Goal: Task Accomplishment & Management: Use online tool/utility

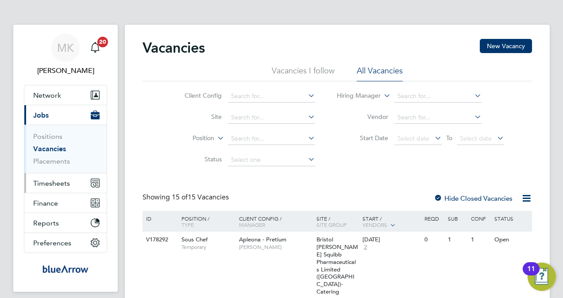
click at [48, 183] on span "Timesheets" at bounding box center [51, 183] width 37 height 8
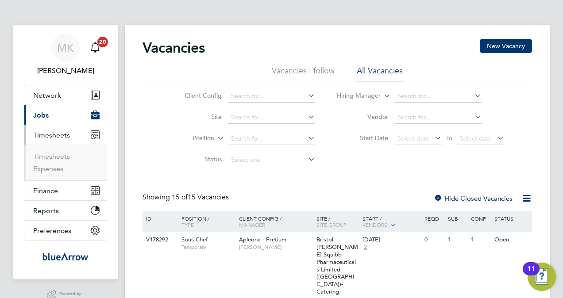
click at [63, 150] on ul "Timesheets Expenses" at bounding box center [65, 163] width 82 height 36
click at [65, 154] on link "Timesheets" at bounding box center [51, 156] width 37 height 8
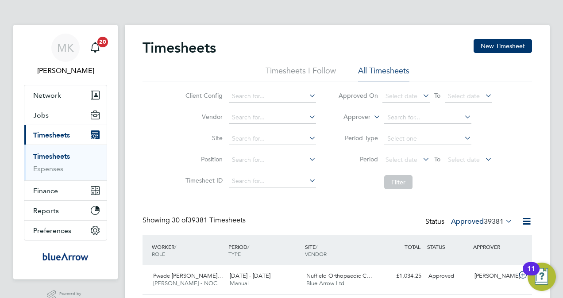
click at [236, 249] on div "PERIOD / TYPE" at bounding box center [264, 250] width 77 height 23
click at [236, 250] on span "TYPE" at bounding box center [234, 253] width 12 height 7
click at [240, 246] on div "PERIOD / TYPE" at bounding box center [264, 250] width 77 height 23
click at [503, 218] on icon at bounding box center [503, 221] width 0 height 12
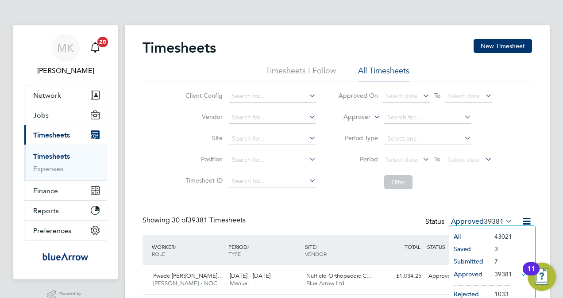
click at [500, 262] on li "7" at bounding box center [501, 261] width 22 height 12
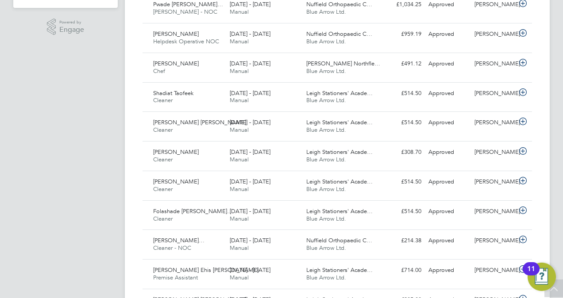
scroll to position [133, 0]
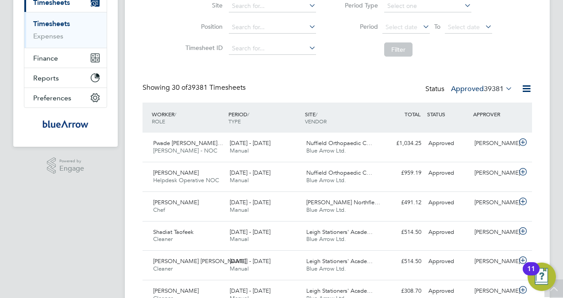
click at [503, 88] on span "39381" at bounding box center [493, 88] width 20 height 9
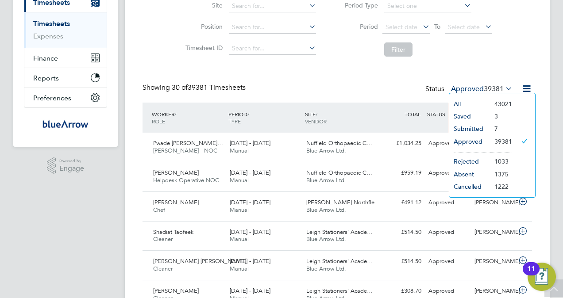
click at [470, 128] on li "Submitted" at bounding box center [469, 128] width 41 height 12
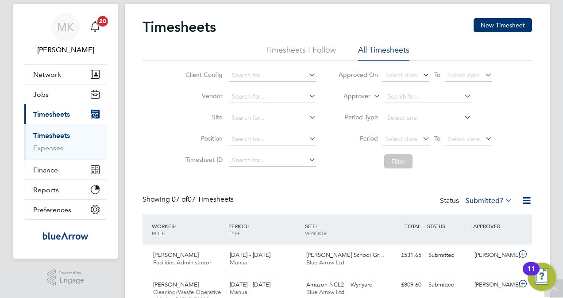
scroll to position [0, 0]
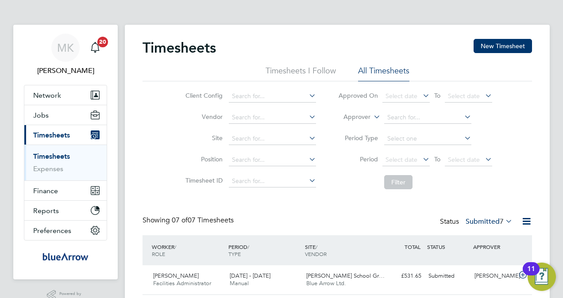
click at [49, 154] on link "Timesheets" at bounding box center [51, 156] width 37 height 8
click at [508, 45] on button "New Timesheet" at bounding box center [502, 46] width 58 height 14
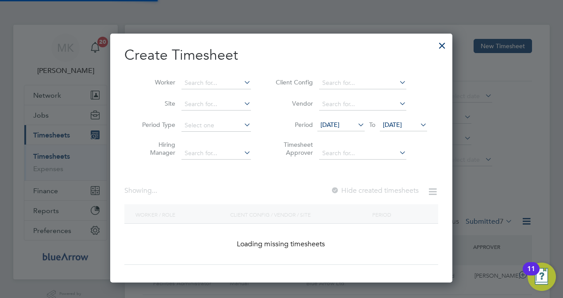
scroll to position [891, 342]
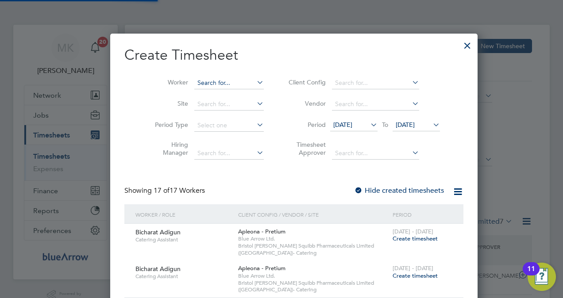
click at [213, 84] on input at bounding box center [228, 83] width 69 height 12
paste input "[PERSON_NAME]"
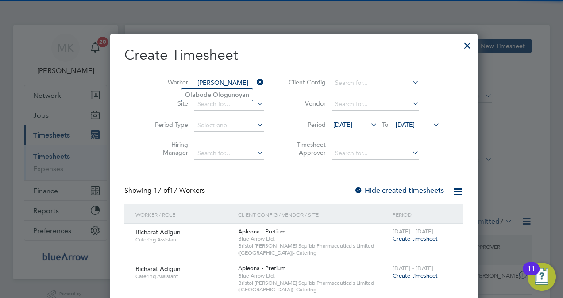
type input "[PERSON_NAME]"
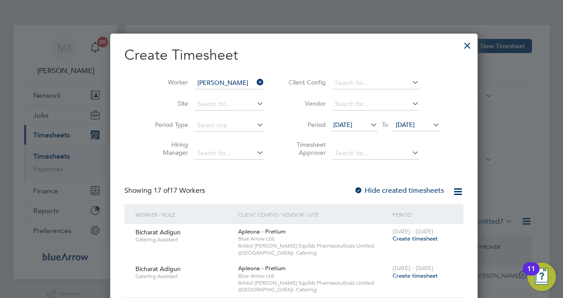
click at [255, 82] on icon at bounding box center [255, 82] width 0 height 12
click at [194, 83] on input at bounding box center [228, 83] width 69 height 12
paste input "[PERSON_NAME]"
type input "[PERSON_NAME]"
click at [255, 81] on icon at bounding box center [255, 82] width 0 height 12
